Goal: Register for event/course

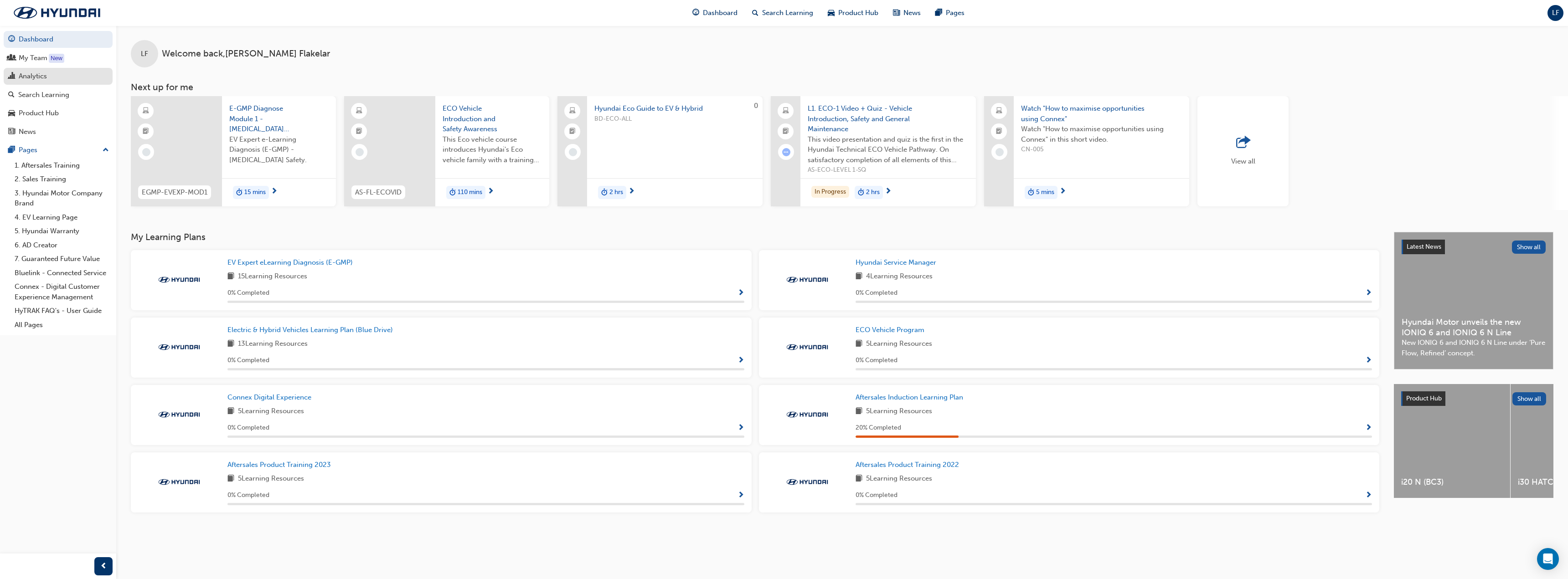
click at [44, 74] on div "Analytics" at bounding box center [33, 76] width 28 height 10
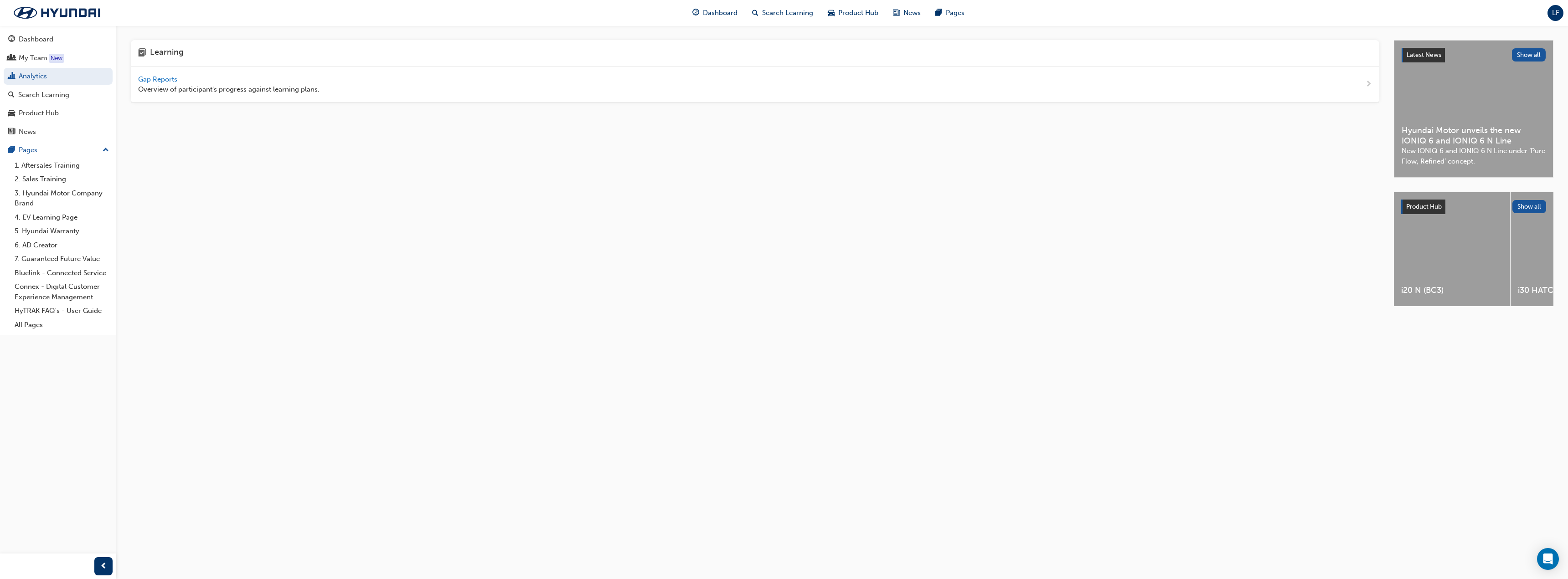
click at [170, 79] on span "Gap Reports" at bounding box center [158, 79] width 41 height 8
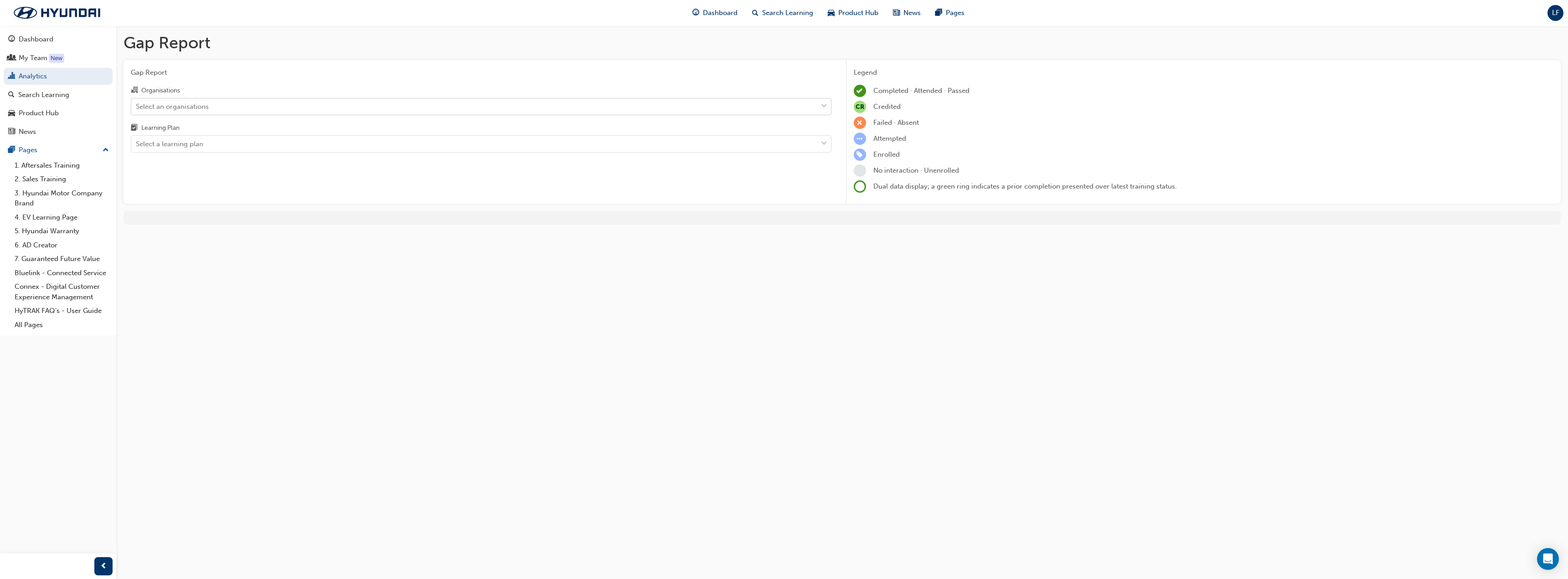
click at [265, 102] on div "Select an organisations" at bounding box center [474, 106] width 686 height 16
click at [137, 102] on input "Organisations Select an organisations" at bounding box center [136, 106] width 1 height 8
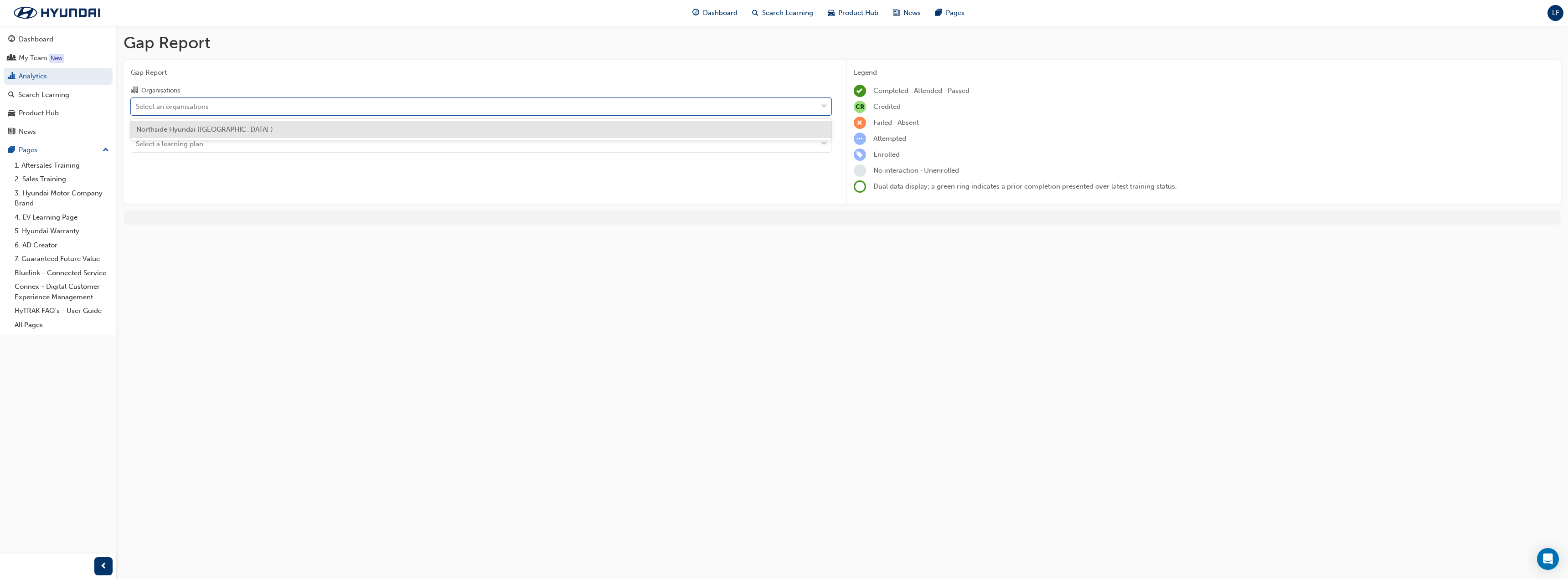
click at [253, 127] on div "Northside Hyundai (Nundah )" at bounding box center [481, 129] width 701 height 18
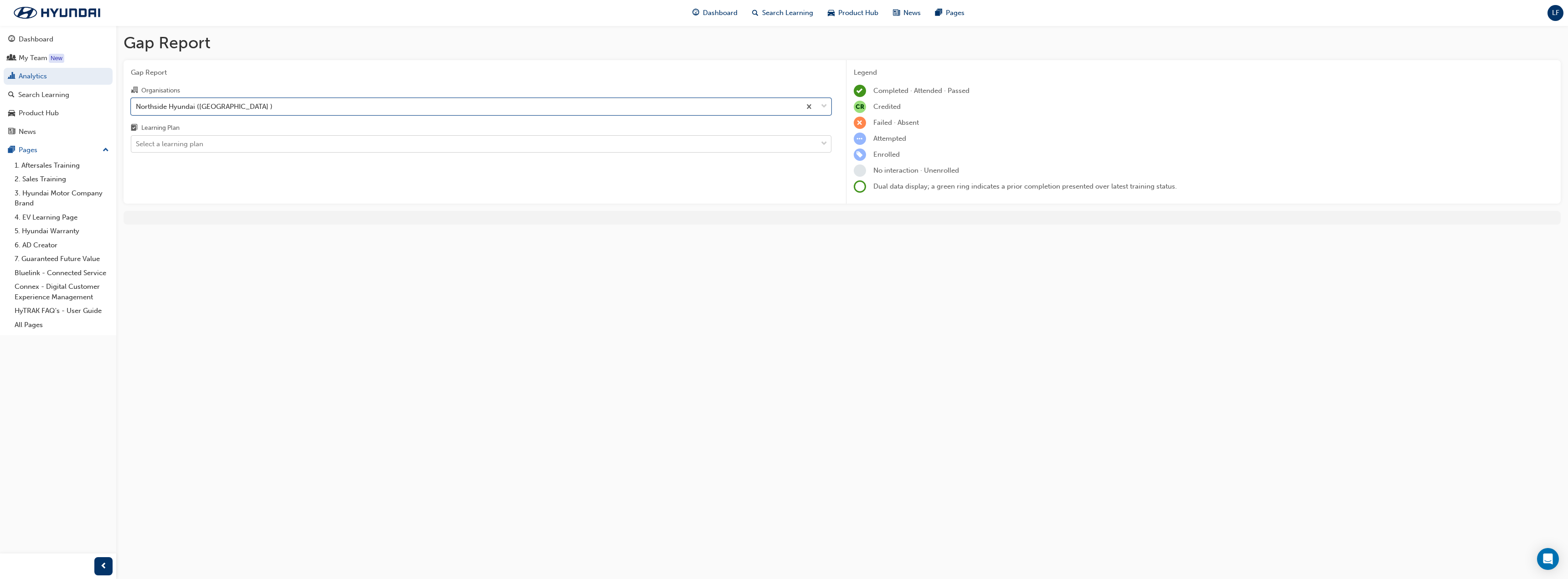
click at [237, 150] on div "Select a learning plan" at bounding box center [474, 144] width 686 height 16
click at [137, 148] on input "Learning Plan Select a learning plan" at bounding box center [136, 144] width 1 height 8
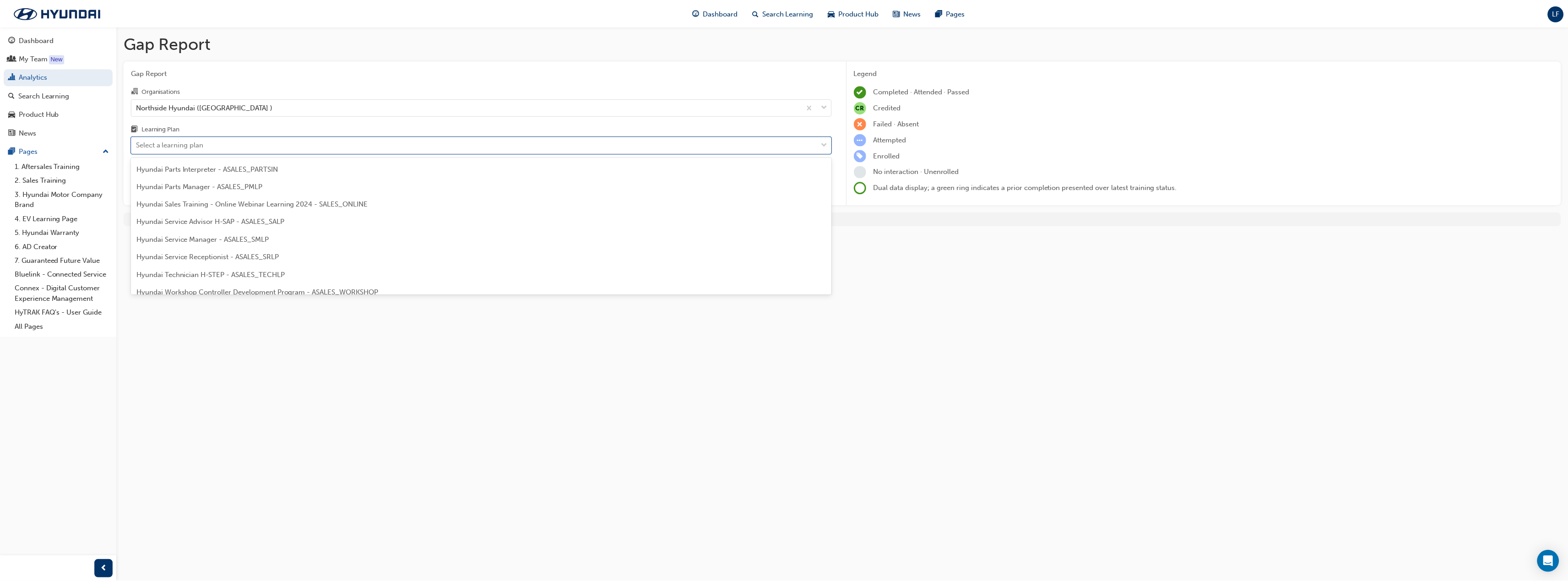
scroll to position [229, 0]
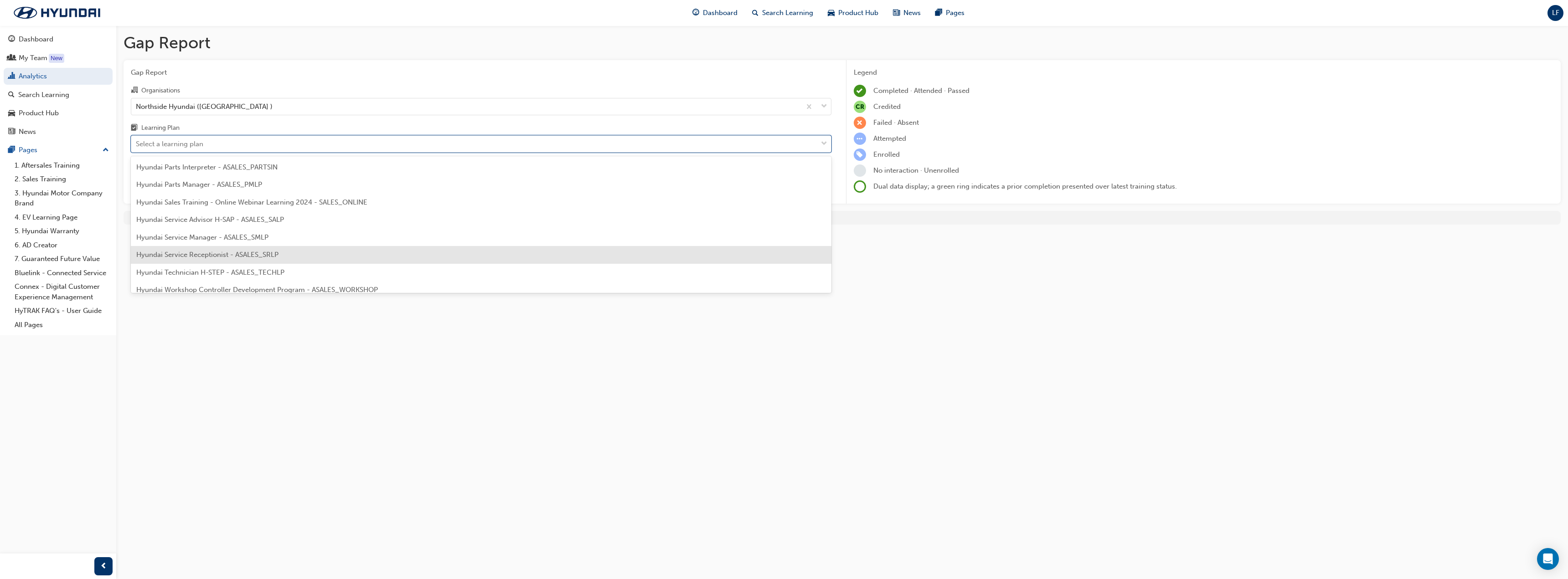
click at [230, 271] on span "Hyundai Technician H-STEP - ASALES_TECHLP" at bounding box center [210, 272] width 148 height 8
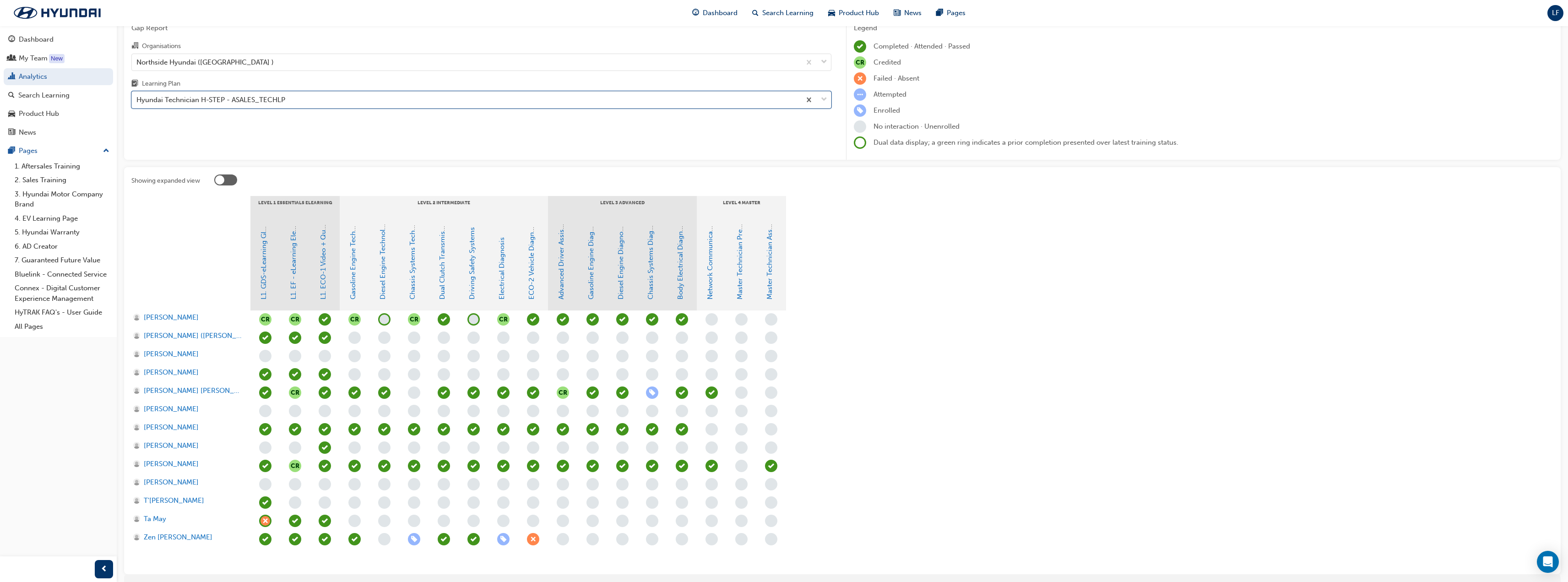
scroll to position [89, 0]
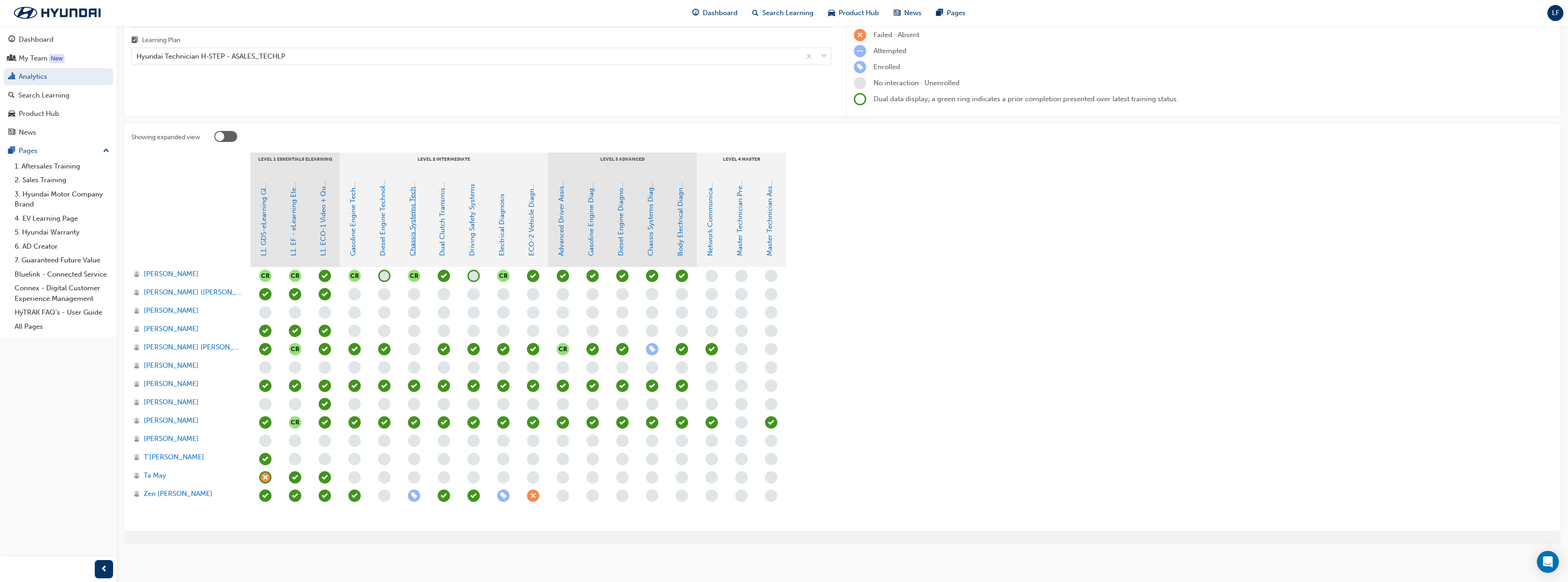
click at [411, 225] on link "Chassis Systems Technology" at bounding box center [412, 210] width 8 height 91
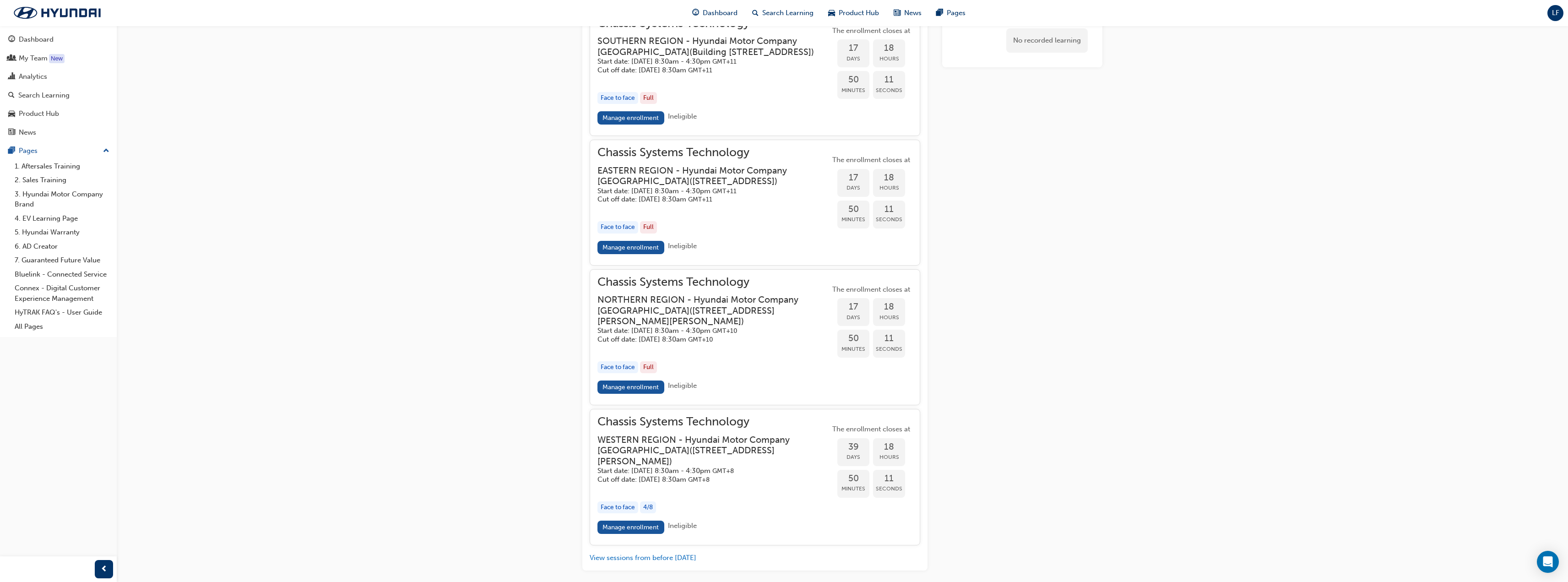
scroll to position [880, 0]
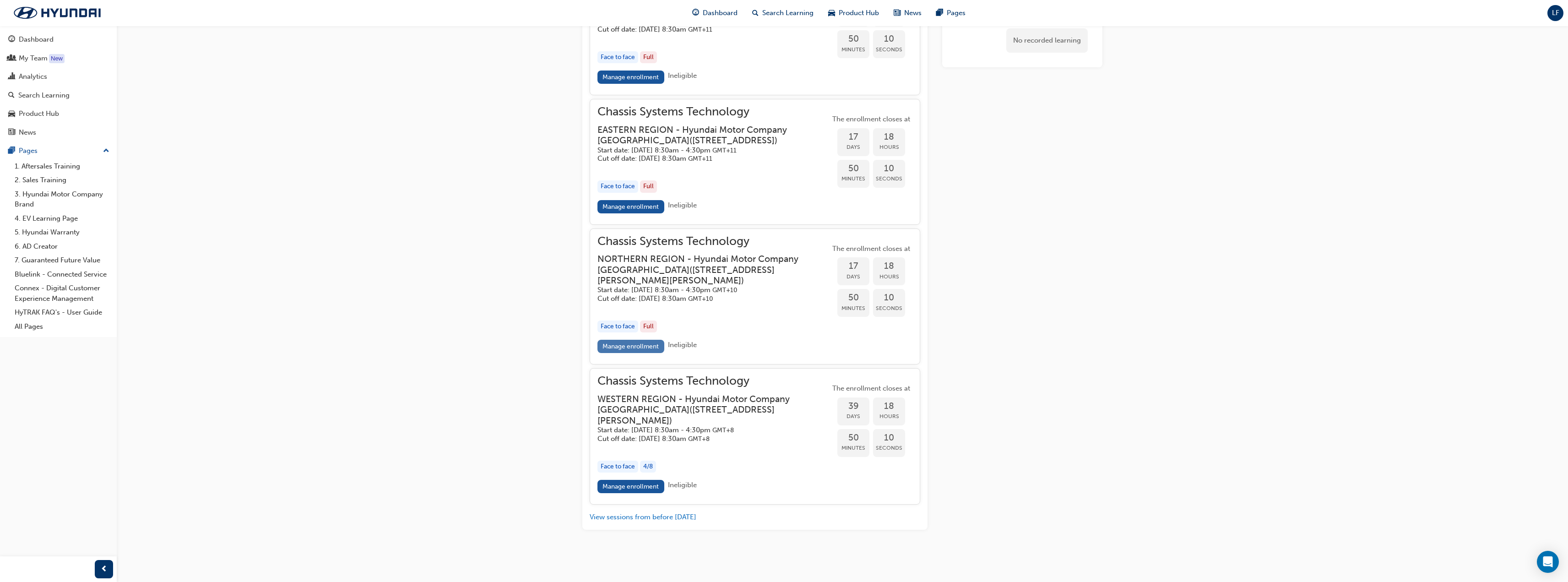
click at [626, 353] on link "Manage enrollment" at bounding box center [630, 347] width 67 height 13
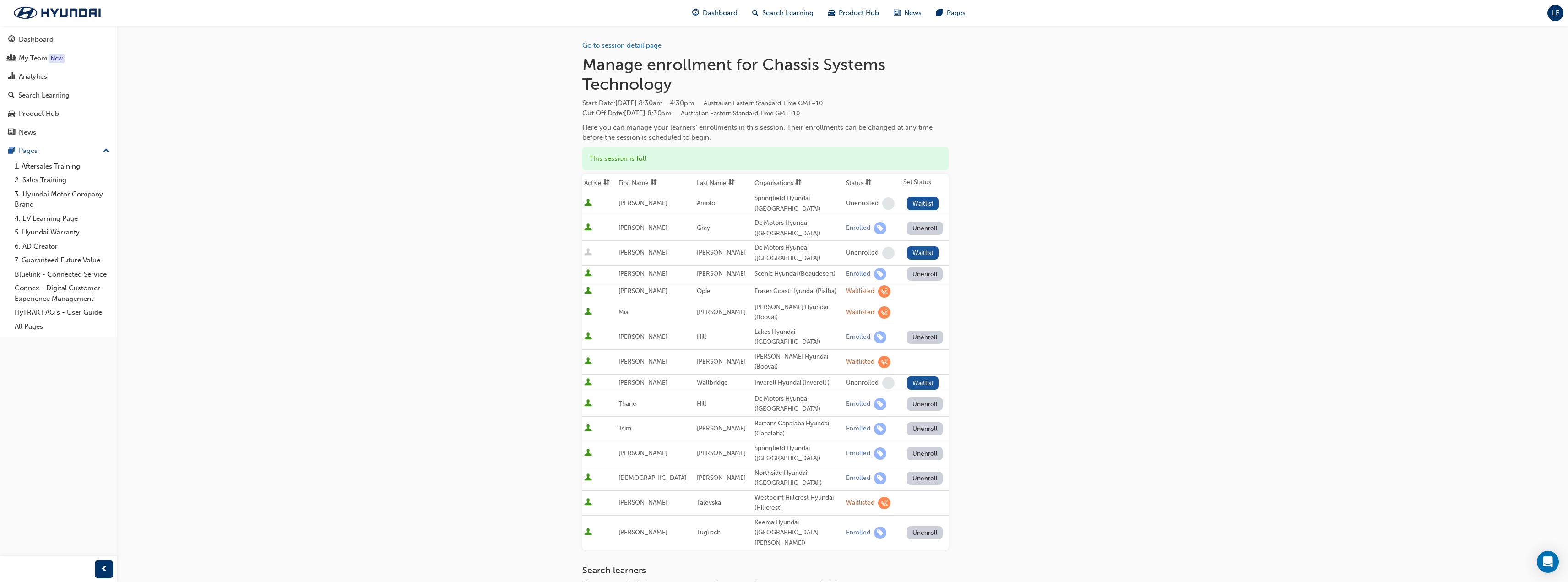
scroll to position [17, 0]
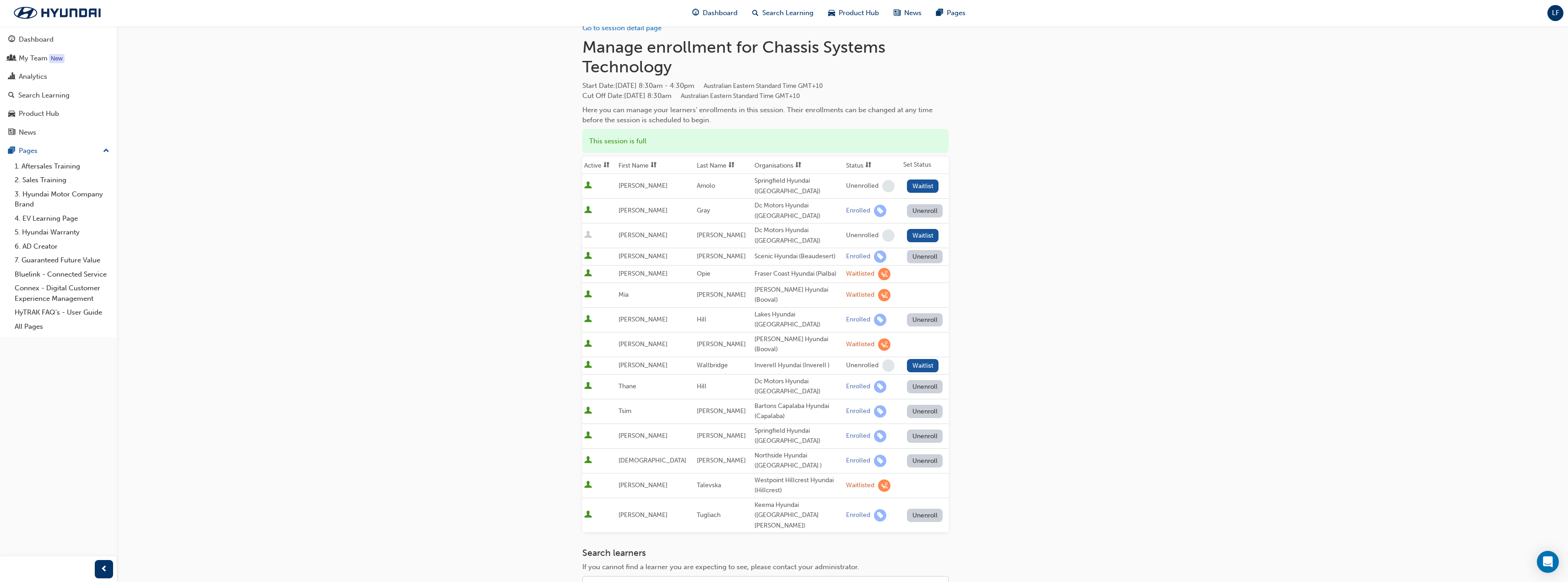
click at [618, 561] on body "Your version of Internet Explorer is outdated and not supported. Please upgrade…" at bounding box center [784, 274] width 1568 height 582
click at [648, 31] on link "Go to session detail page" at bounding box center [622, 28] width 79 height 8
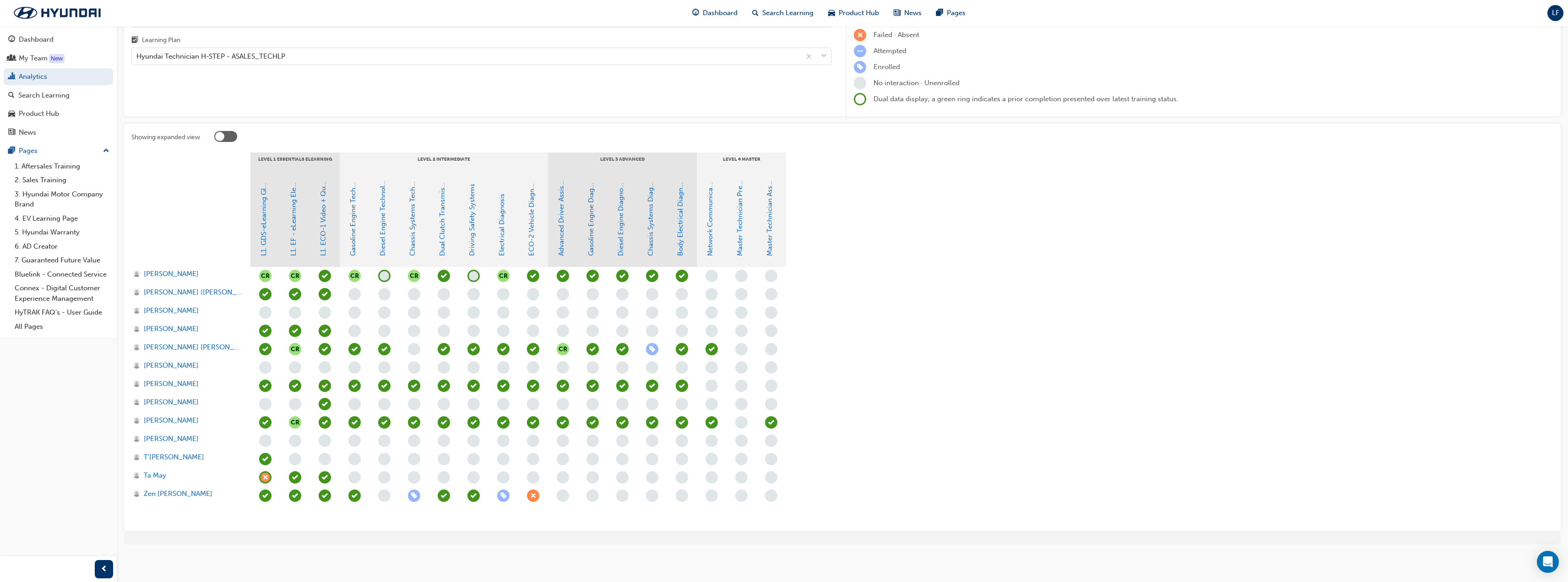
scroll to position [89, 0]
click at [416, 348] on span "learningRecordVerb_NONE-icon" at bounding box center [414, 349] width 12 height 12
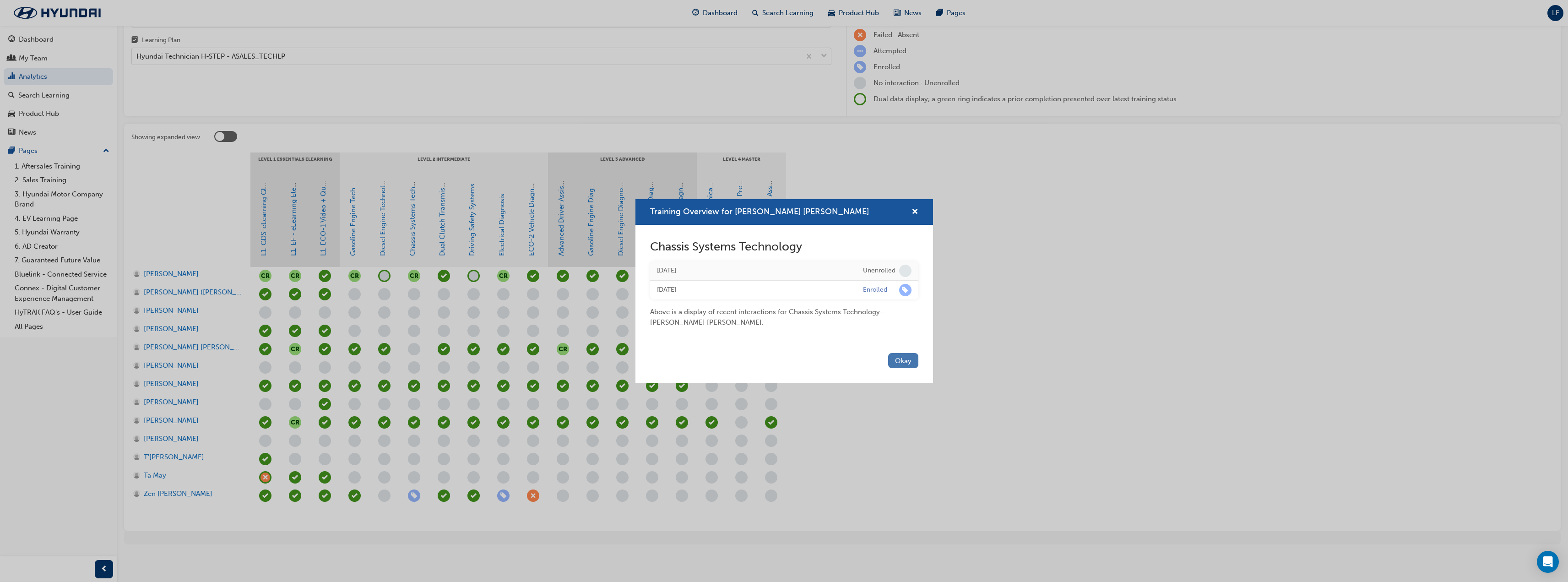
click at [892, 365] on button "Okay" at bounding box center [903, 360] width 30 height 15
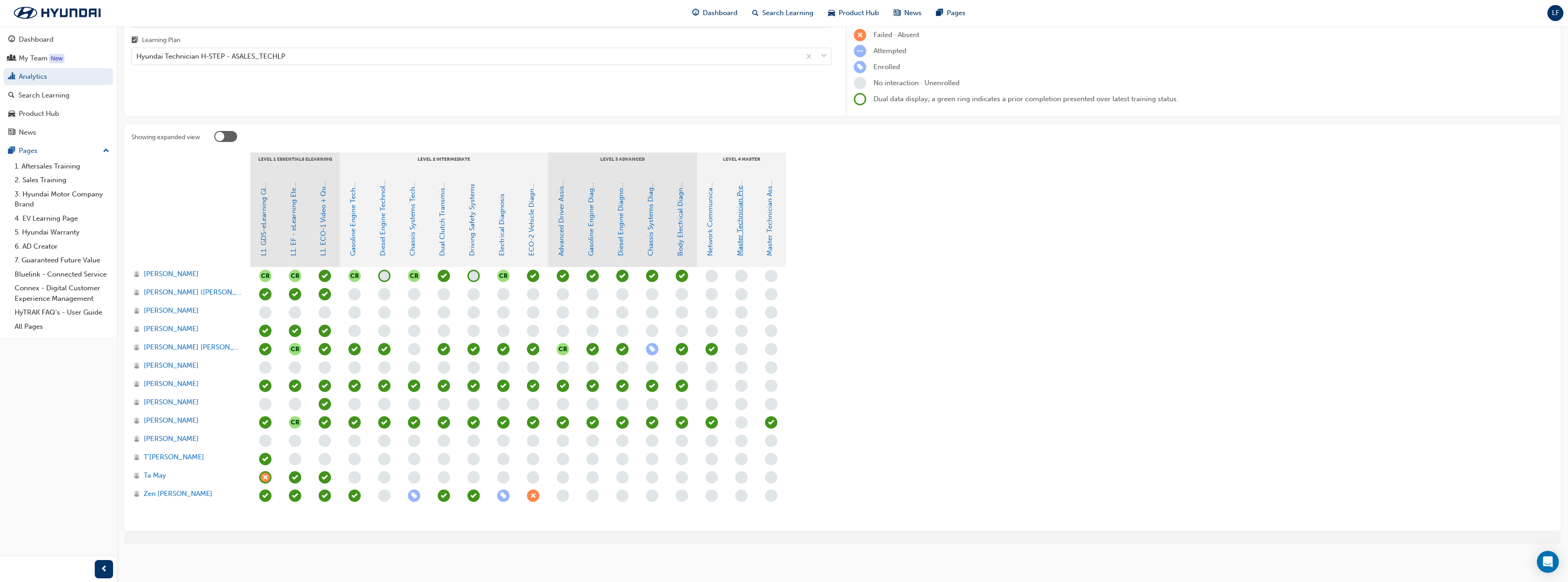
click at [737, 223] on link "Master Technician Pre-Qualifier" at bounding box center [739, 205] width 8 height 101
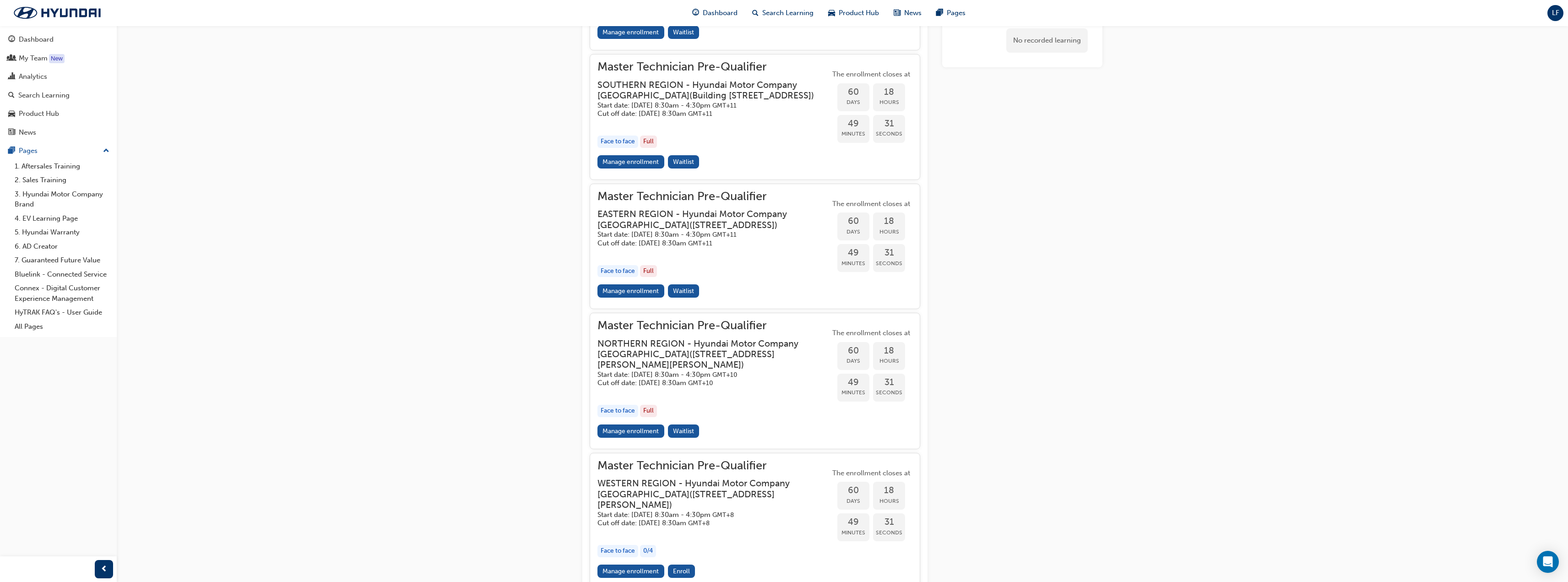
scroll to position [775, 0]
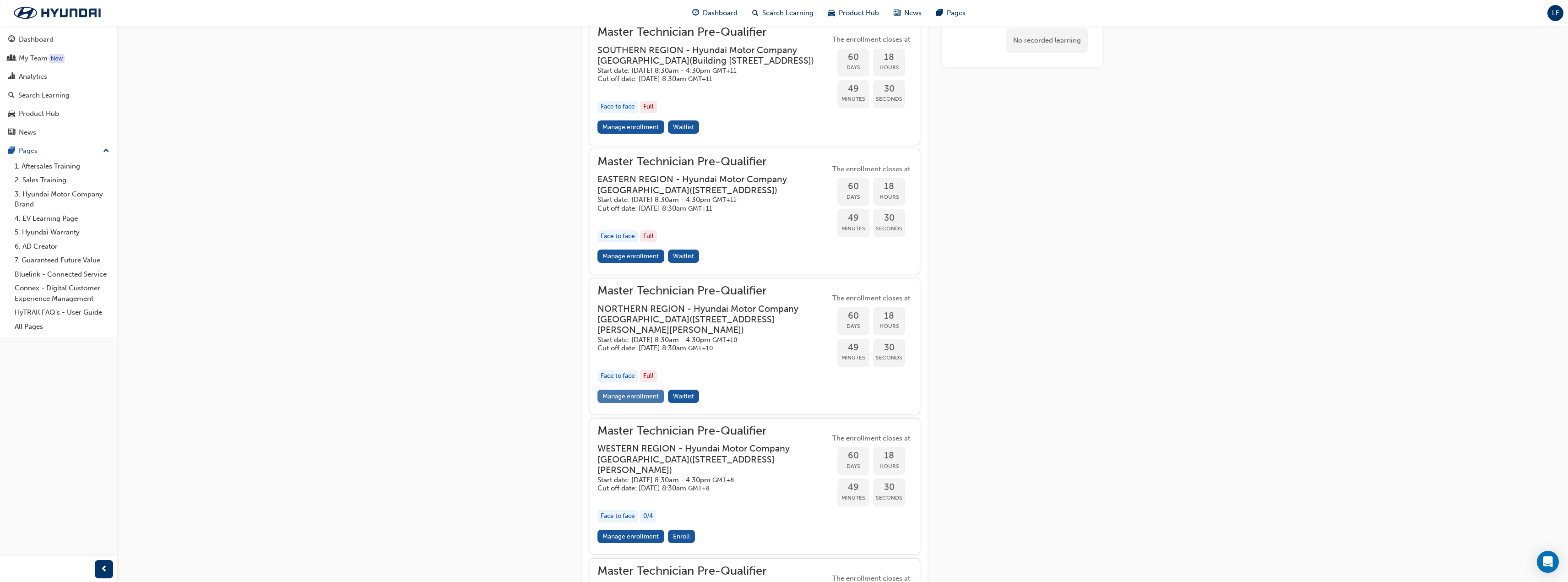
click at [641, 403] on link "Manage enrollment" at bounding box center [630, 396] width 67 height 13
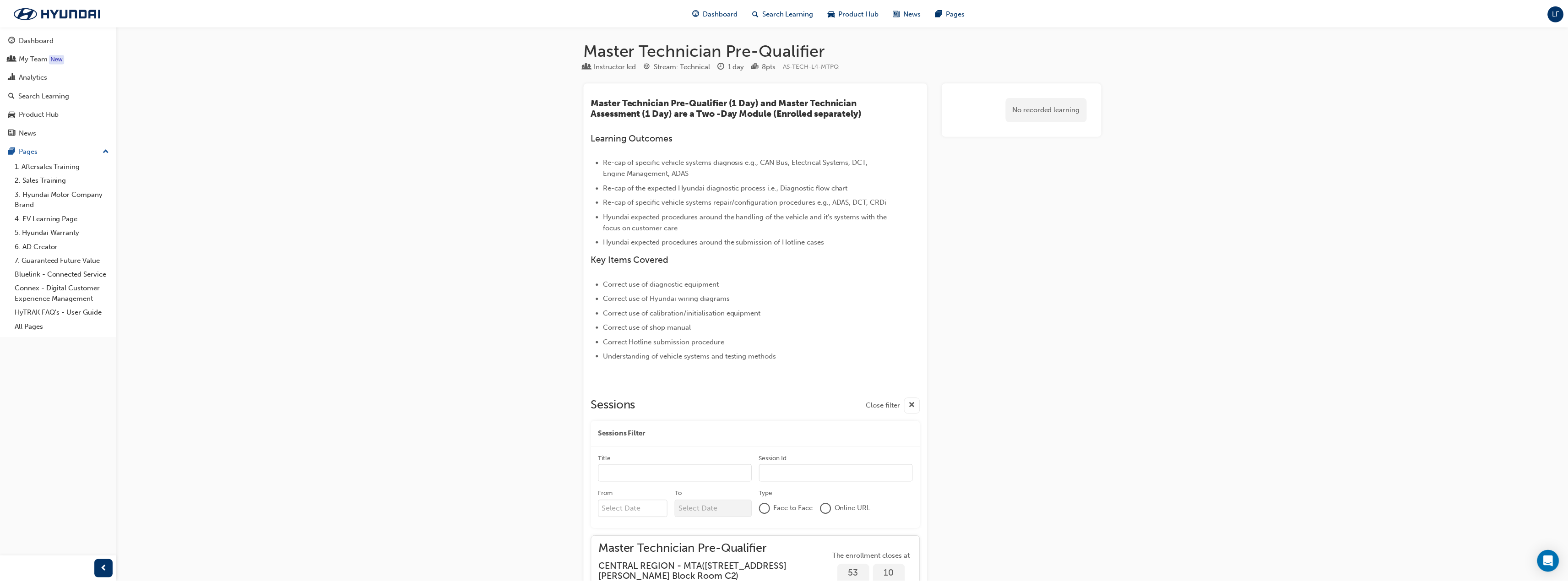
scroll to position [775, 0]
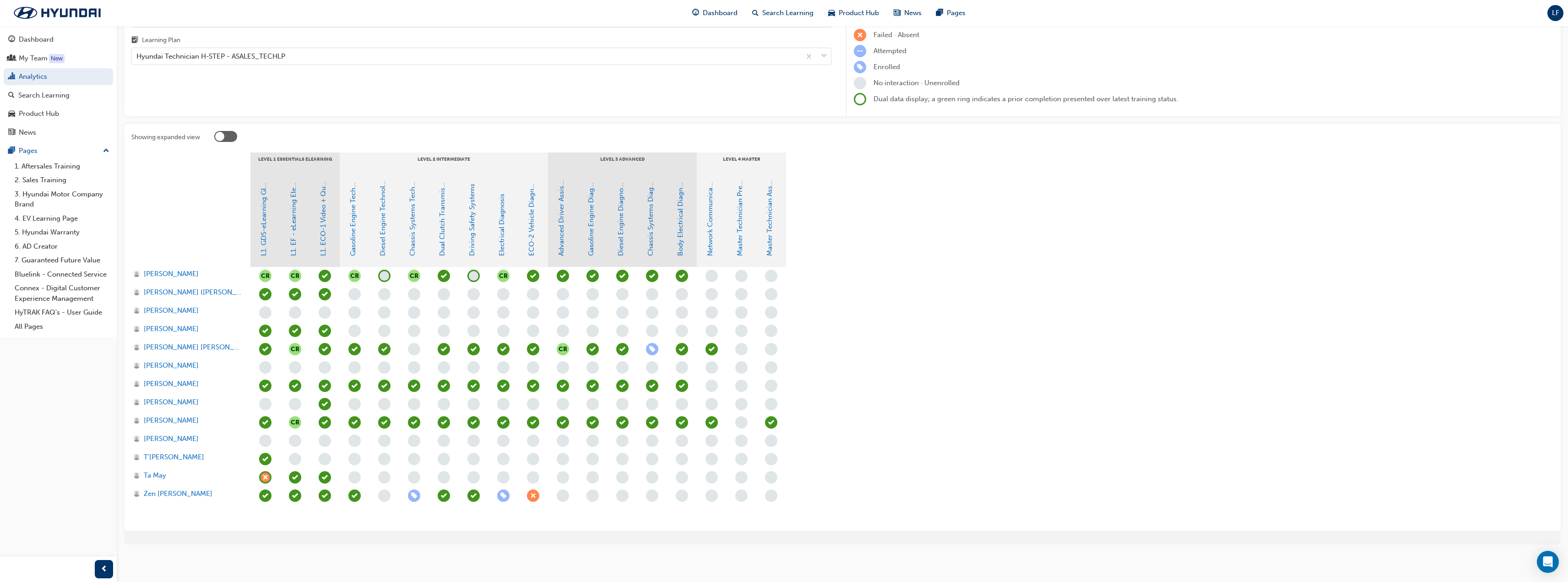
scroll to position [89, 0]
click at [713, 386] on span "learningRecordVerb_NONE-icon" at bounding box center [712, 386] width 12 height 12
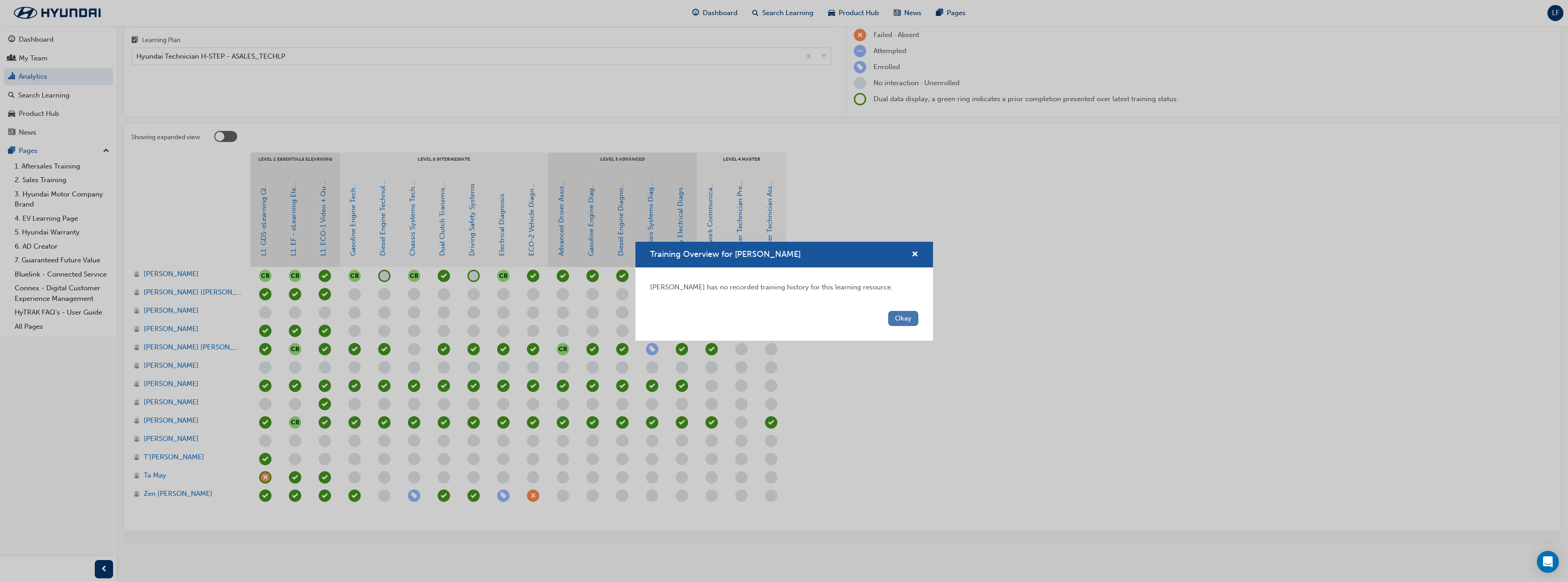
click at [907, 319] on button "Okay" at bounding box center [903, 318] width 30 height 15
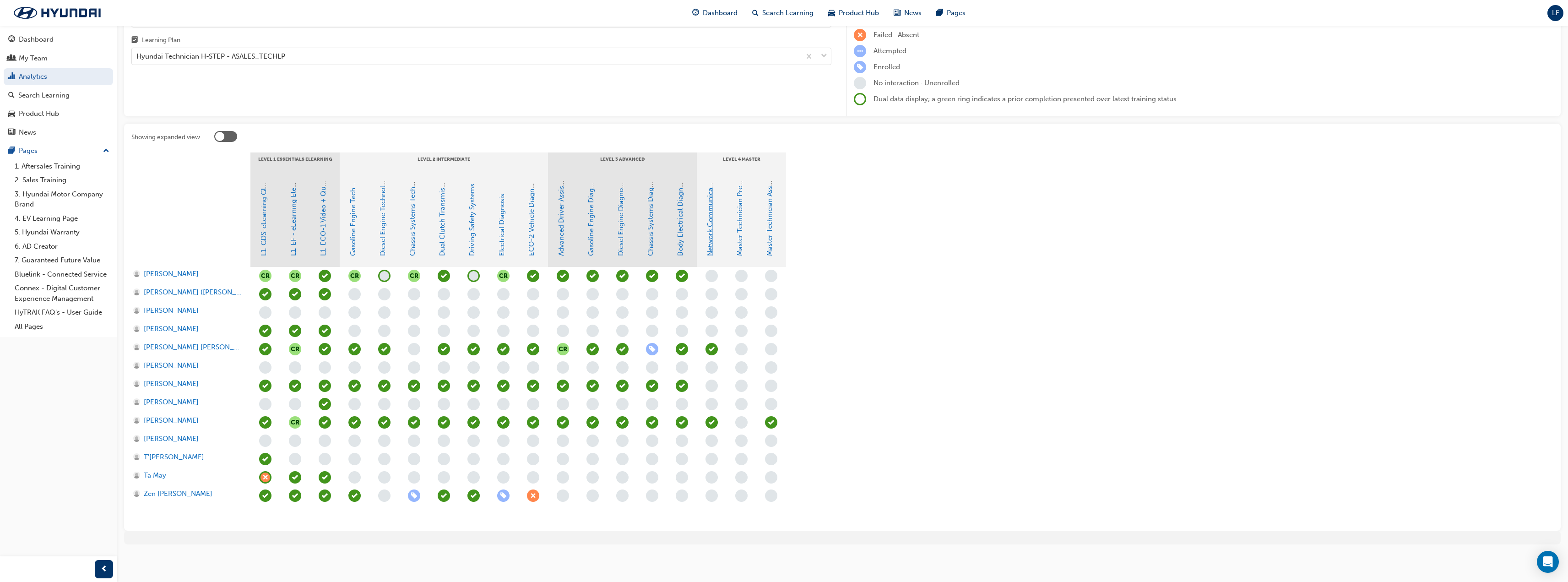
click at [710, 211] on link "Network Communications" at bounding box center [710, 214] width 8 height 84
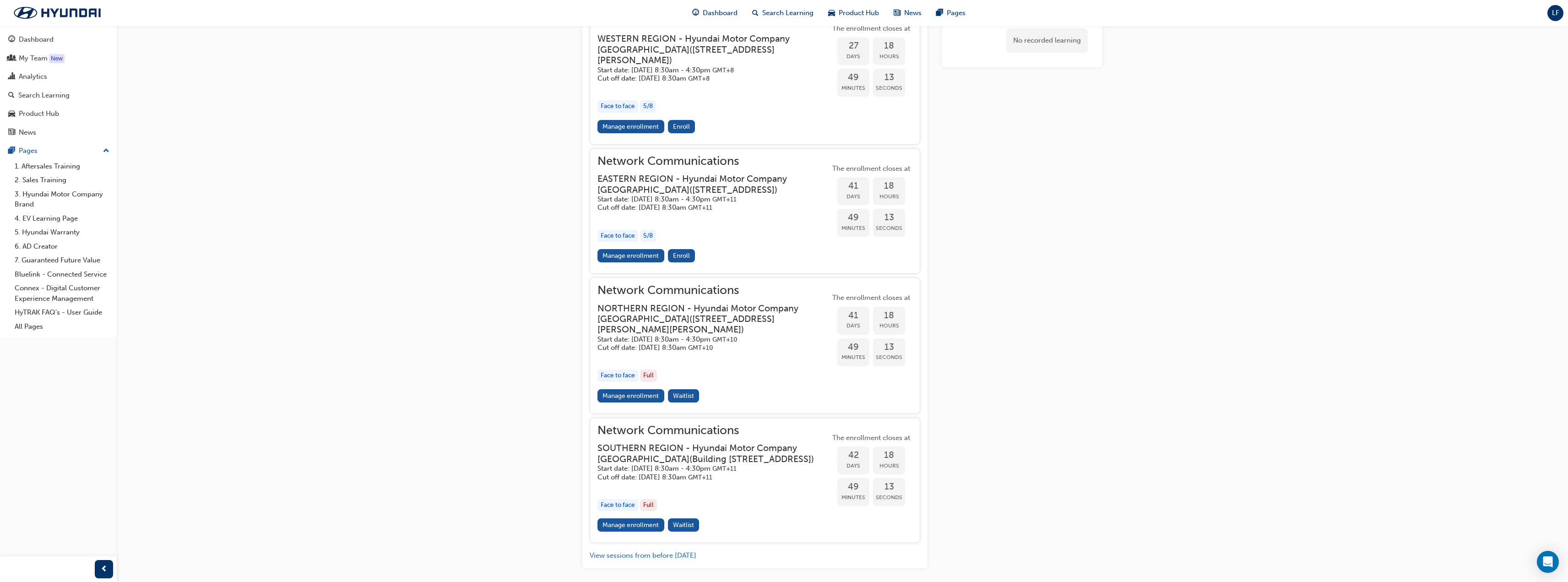
scroll to position [803, 0]
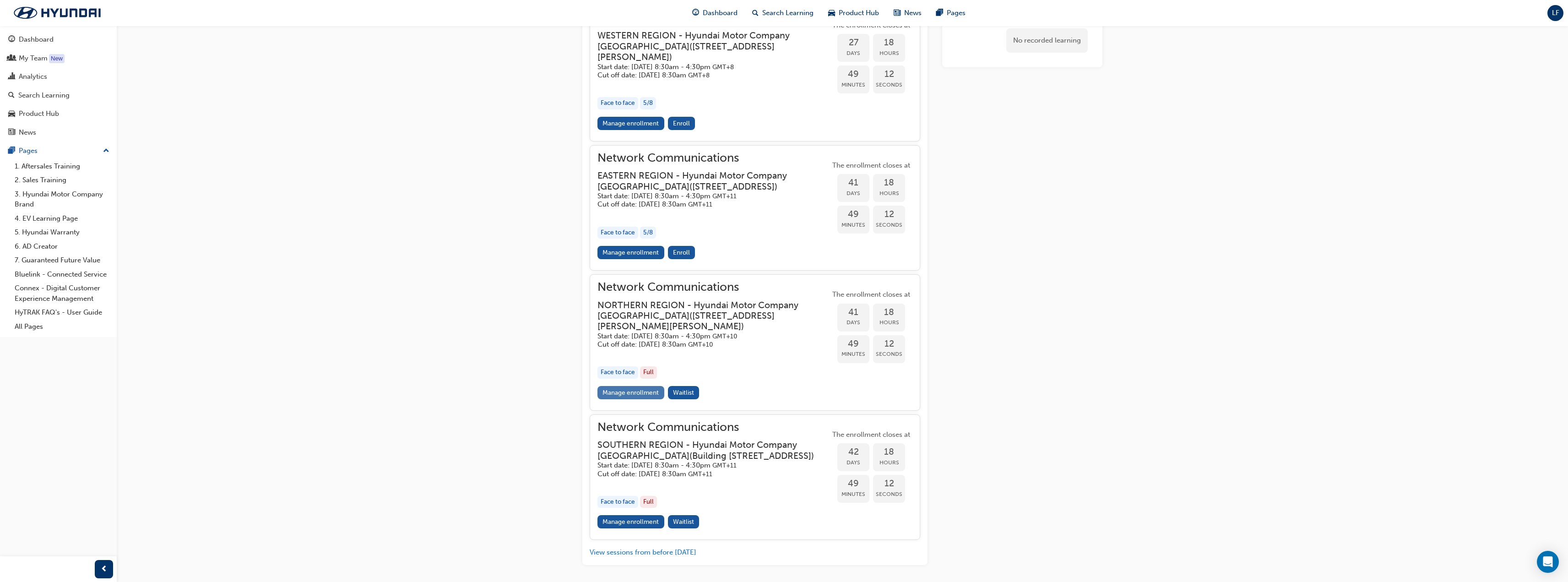
click at [647, 394] on link "Manage enrollment" at bounding box center [630, 392] width 67 height 13
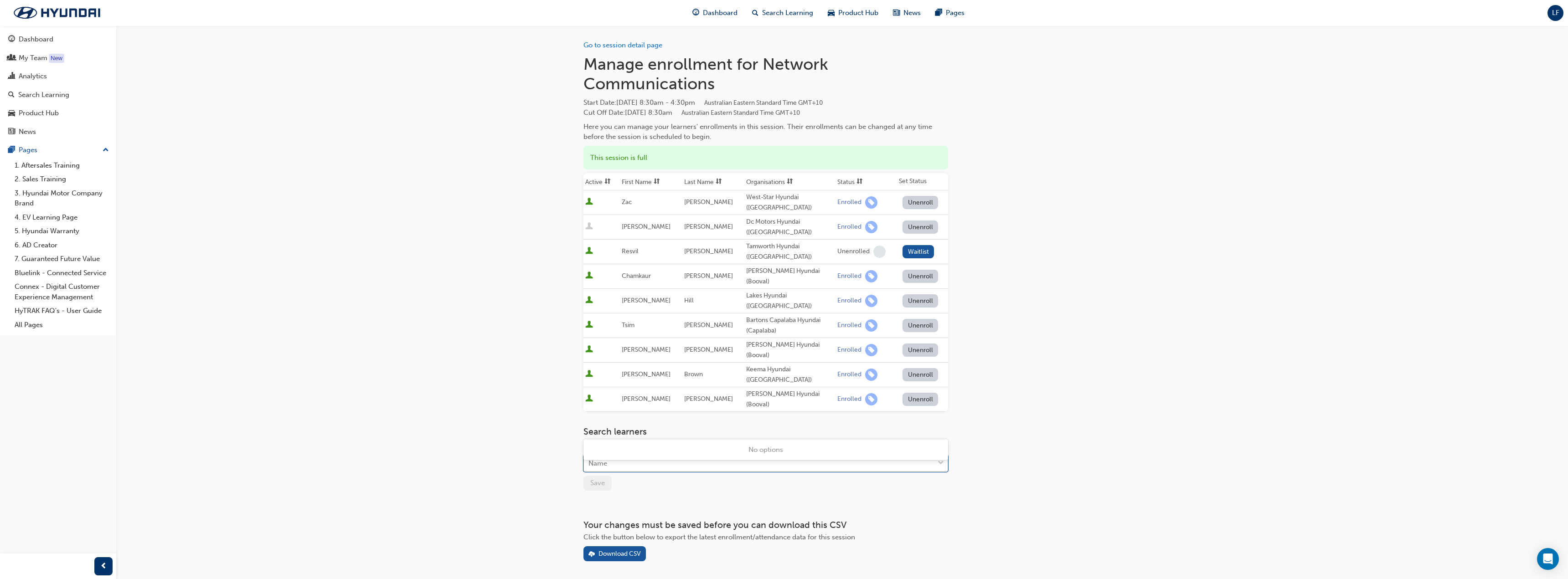
click at [653, 456] on div "Name" at bounding box center [758, 463] width 350 height 16
type input "HSU"
click at [664, 450] on span "Ray Hsu - Northside Hyundai (Nundah )" at bounding box center [665, 449] width 154 height 8
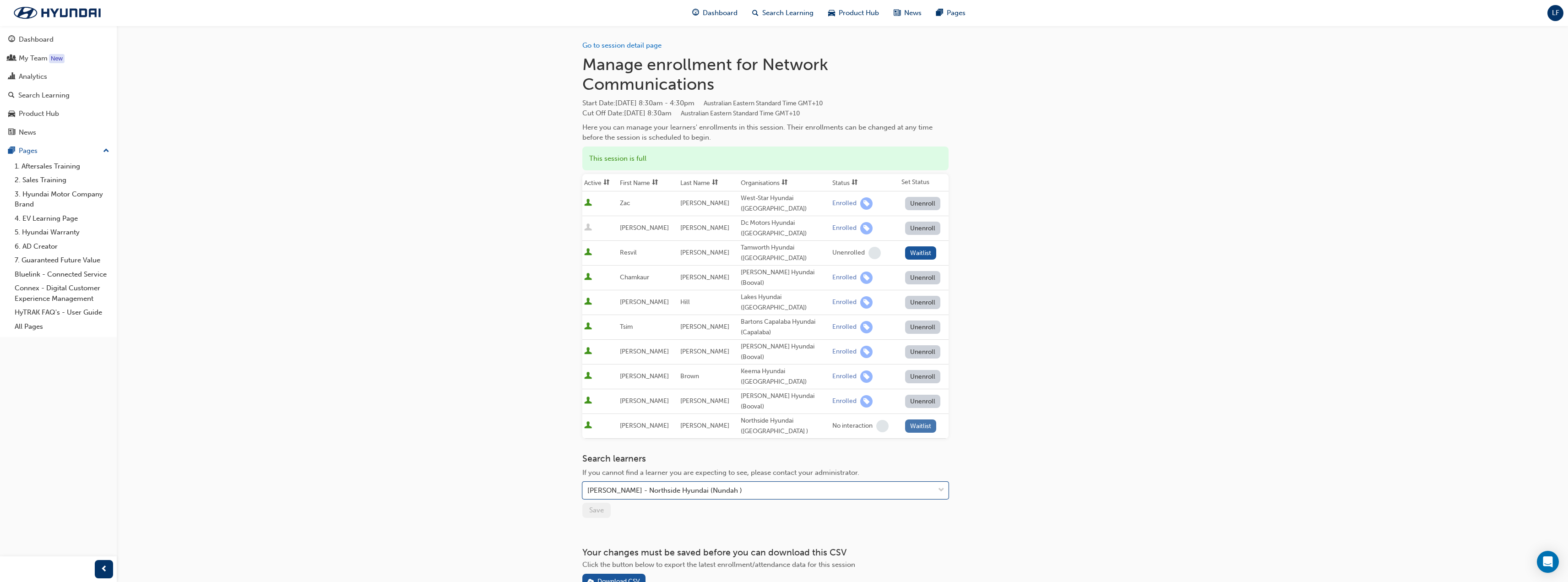
click at [921, 419] on button "Waitlist" at bounding box center [921, 426] width 32 height 13
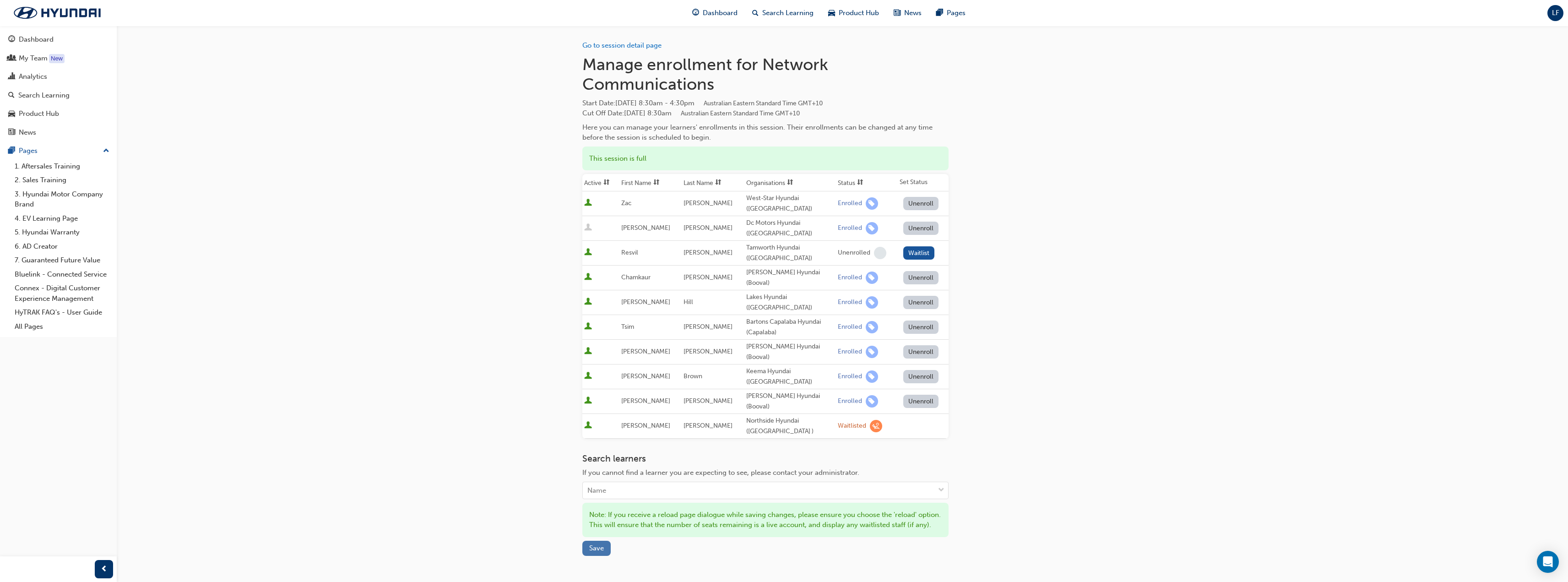
click at [595, 544] on span "Save" at bounding box center [597, 548] width 15 height 8
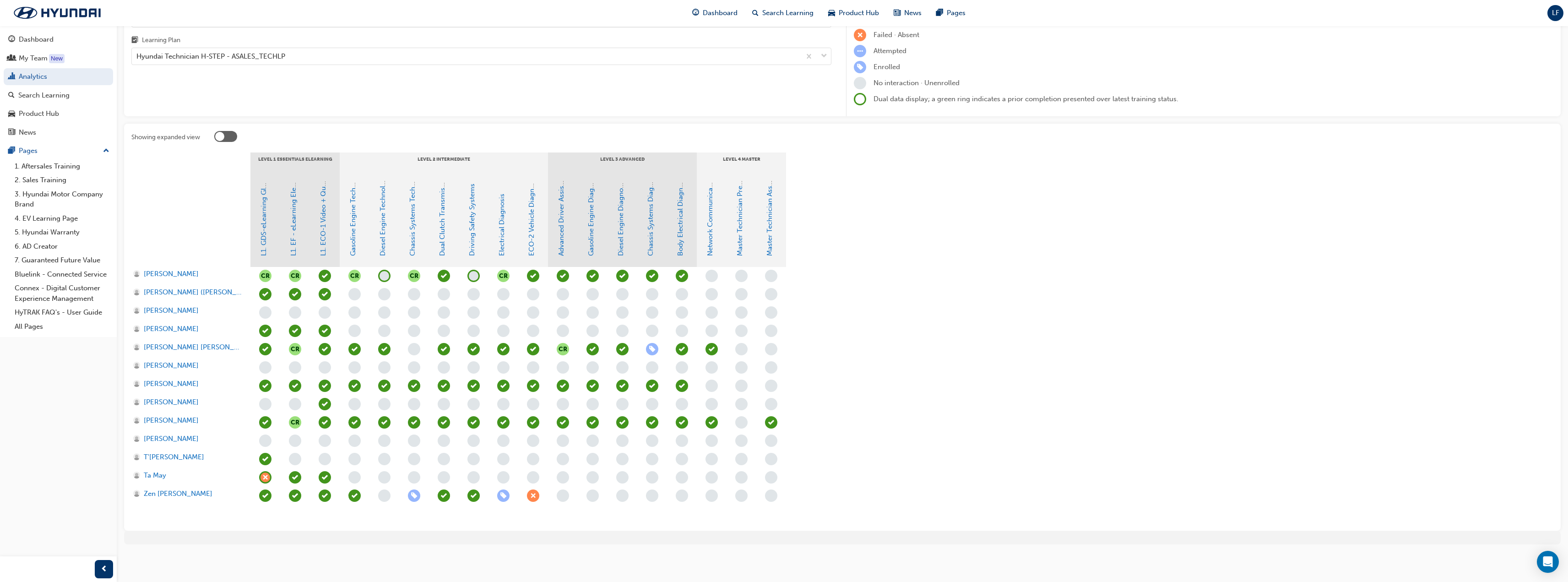
scroll to position [89, 0]
click at [742, 237] on link "Master Technician Pre-Qualifier" at bounding box center [739, 205] width 8 height 101
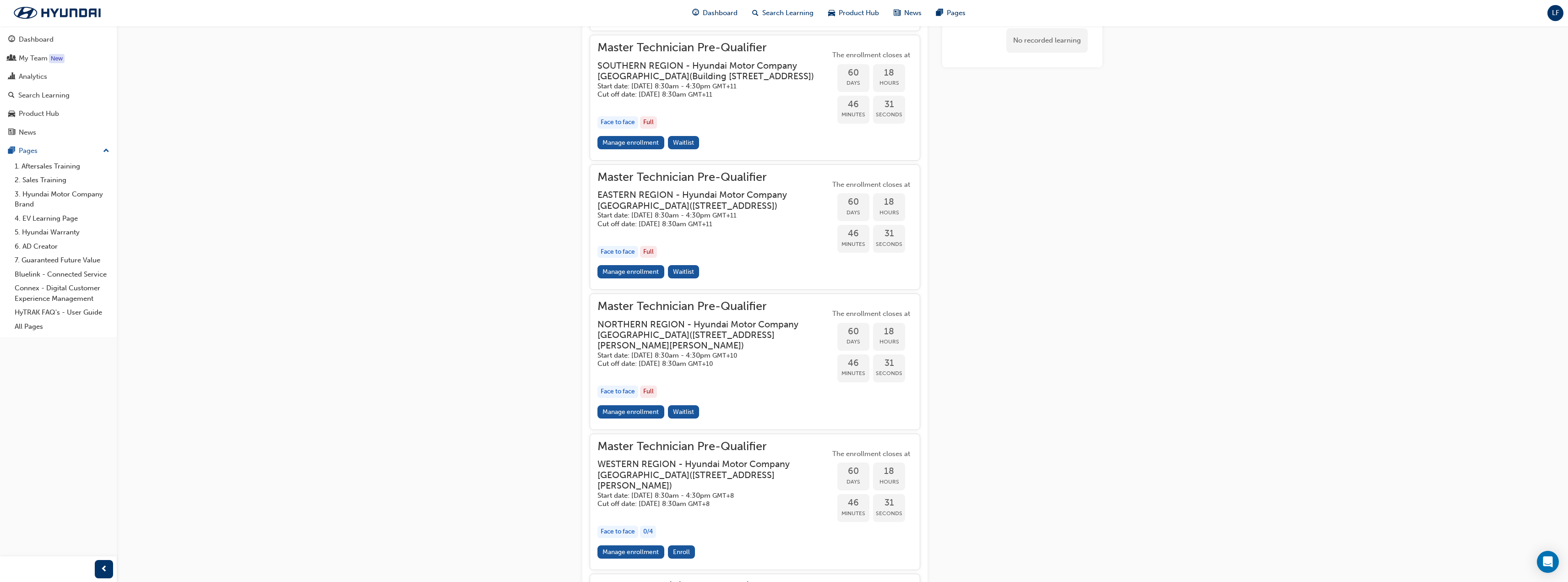
scroll to position [765, 0]
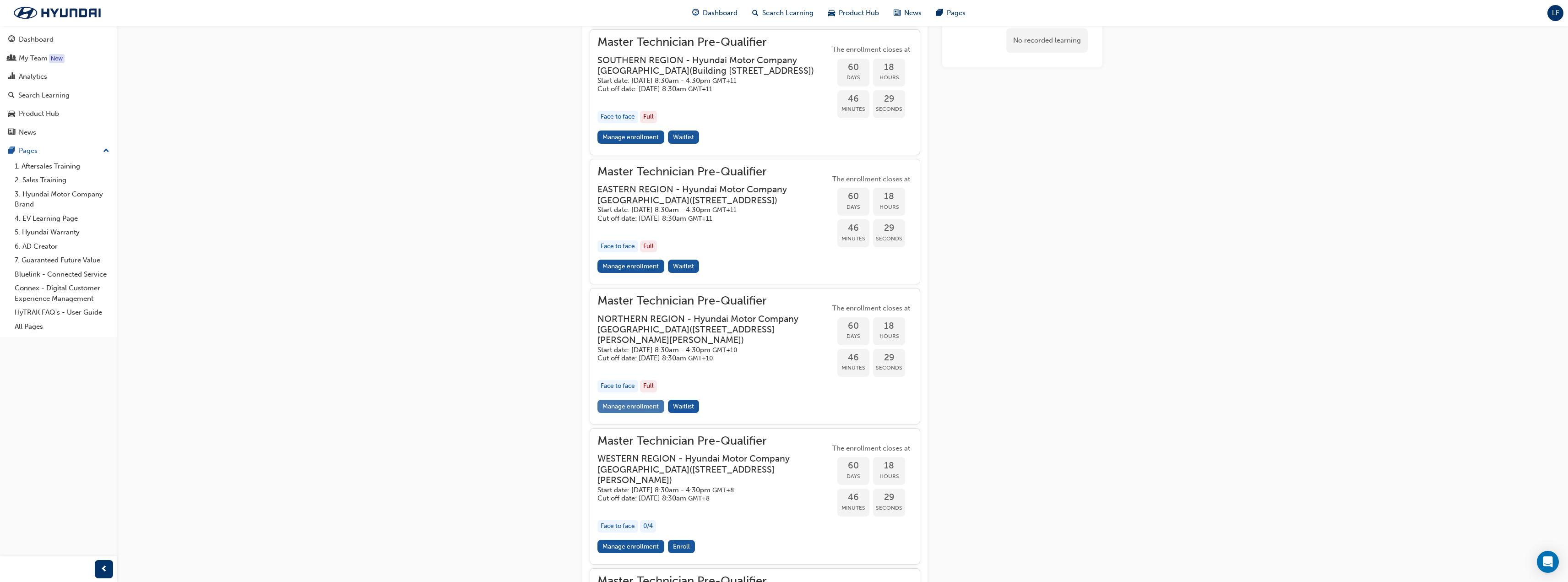
click at [628, 413] on link "Manage enrollment" at bounding box center [630, 407] width 67 height 13
